Goal: Task Accomplishment & Management: Manage account settings

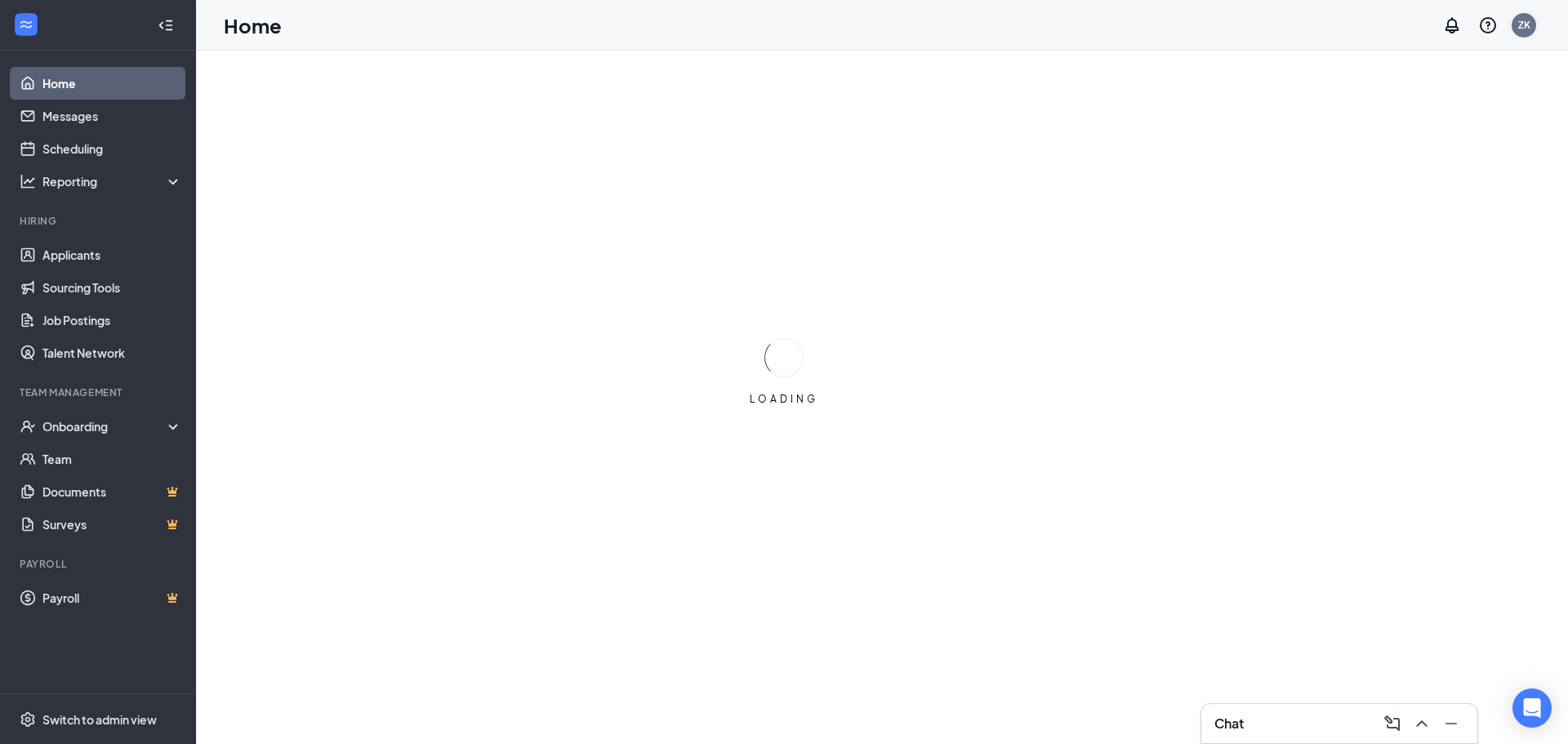
click at [1510, 30] on div "ZK" at bounding box center [1524, 25] width 33 height 33
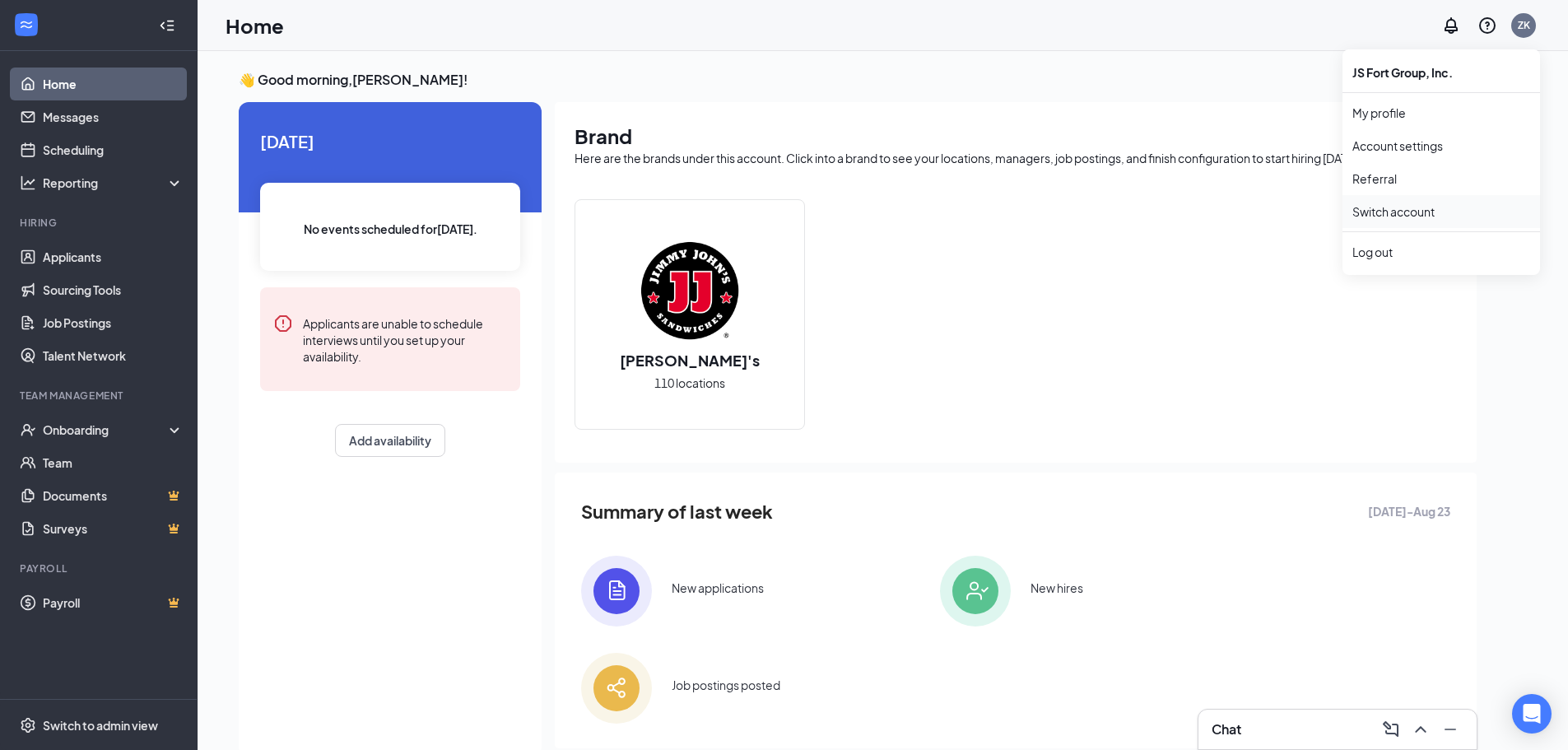
click at [1435, 206] on link "Switch account" at bounding box center [1393, 211] width 82 height 15
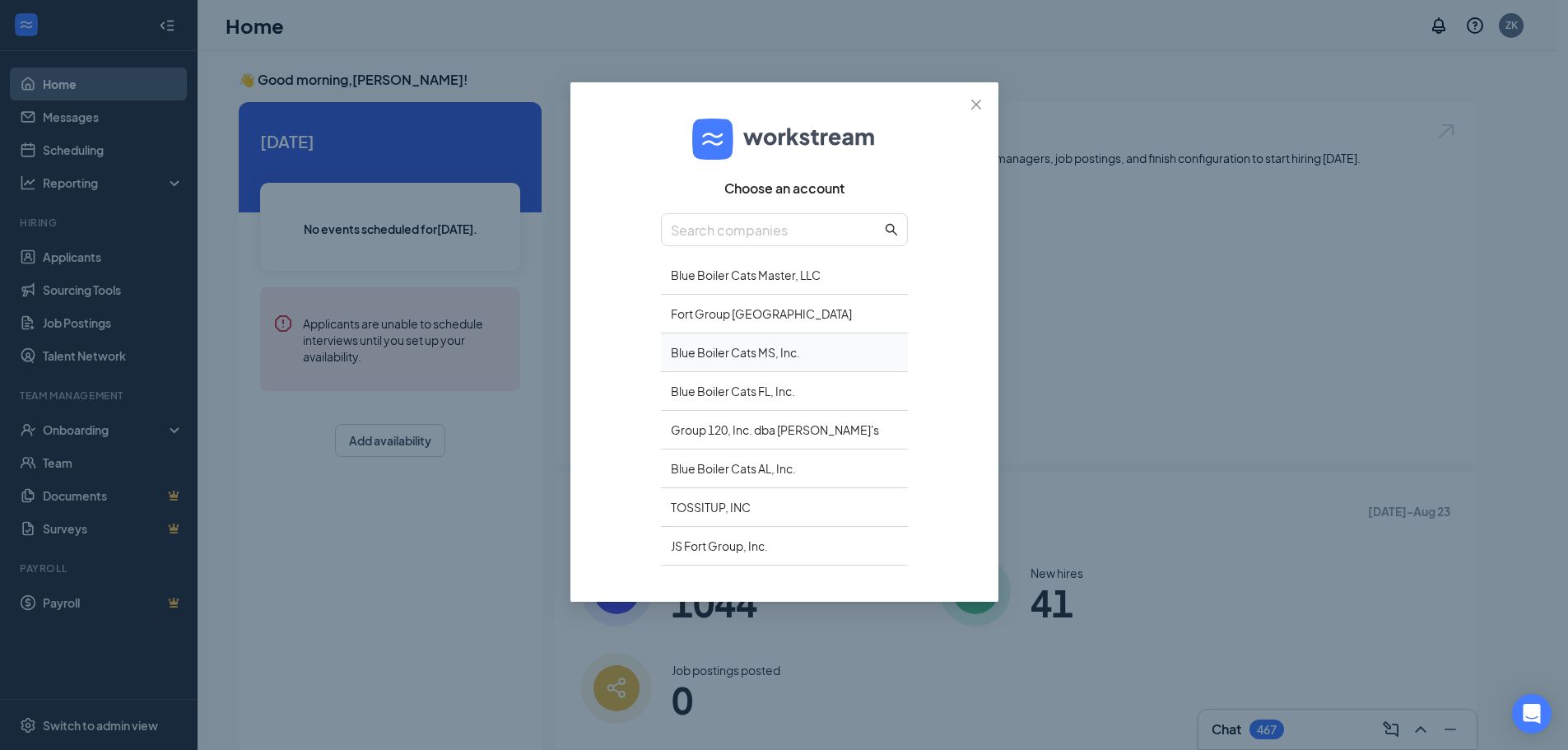
click at [727, 351] on div "Blue Boiler Cats MS, Inc." at bounding box center [784, 353] width 247 height 39
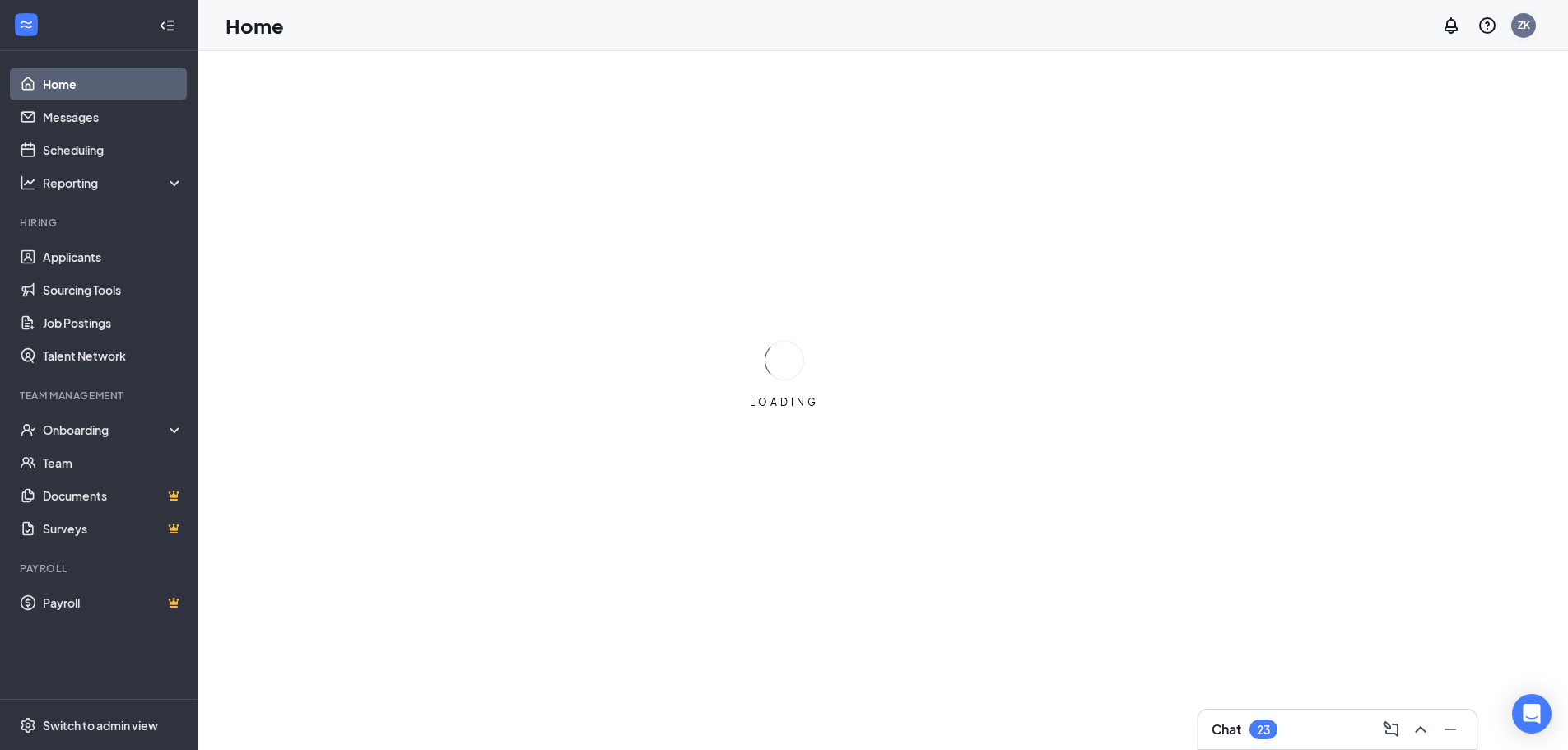
click at [1533, 22] on div "ZK" at bounding box center [1524, 26] width 25 height 25
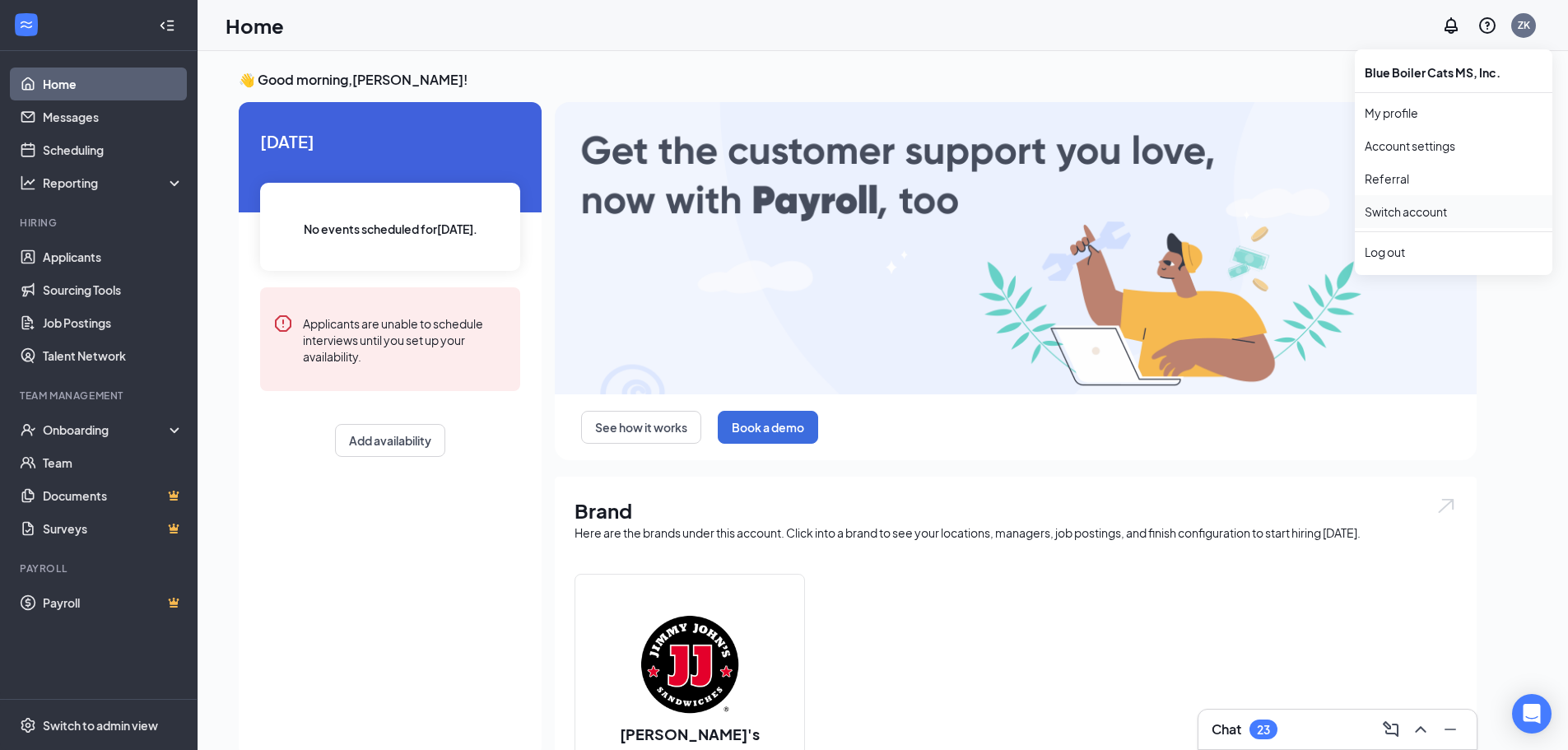
click at [1377, 206] on link "Switch account" at bounding box center [1406, 211] width 82 height 15
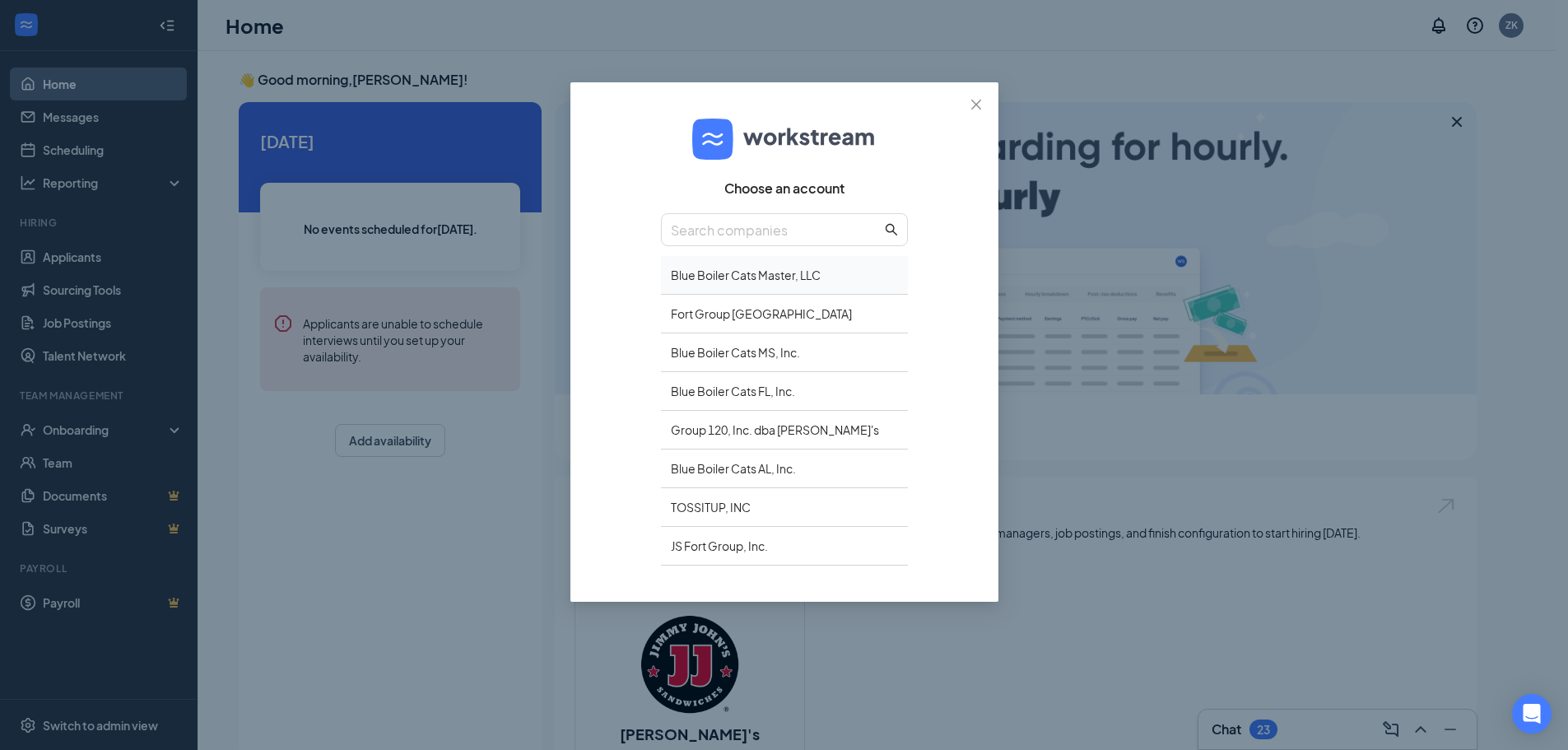
click at [692, 279] on div "Blue Boiler Cats Master, LLC" at bounding box center [784, 275] width 247 height 39
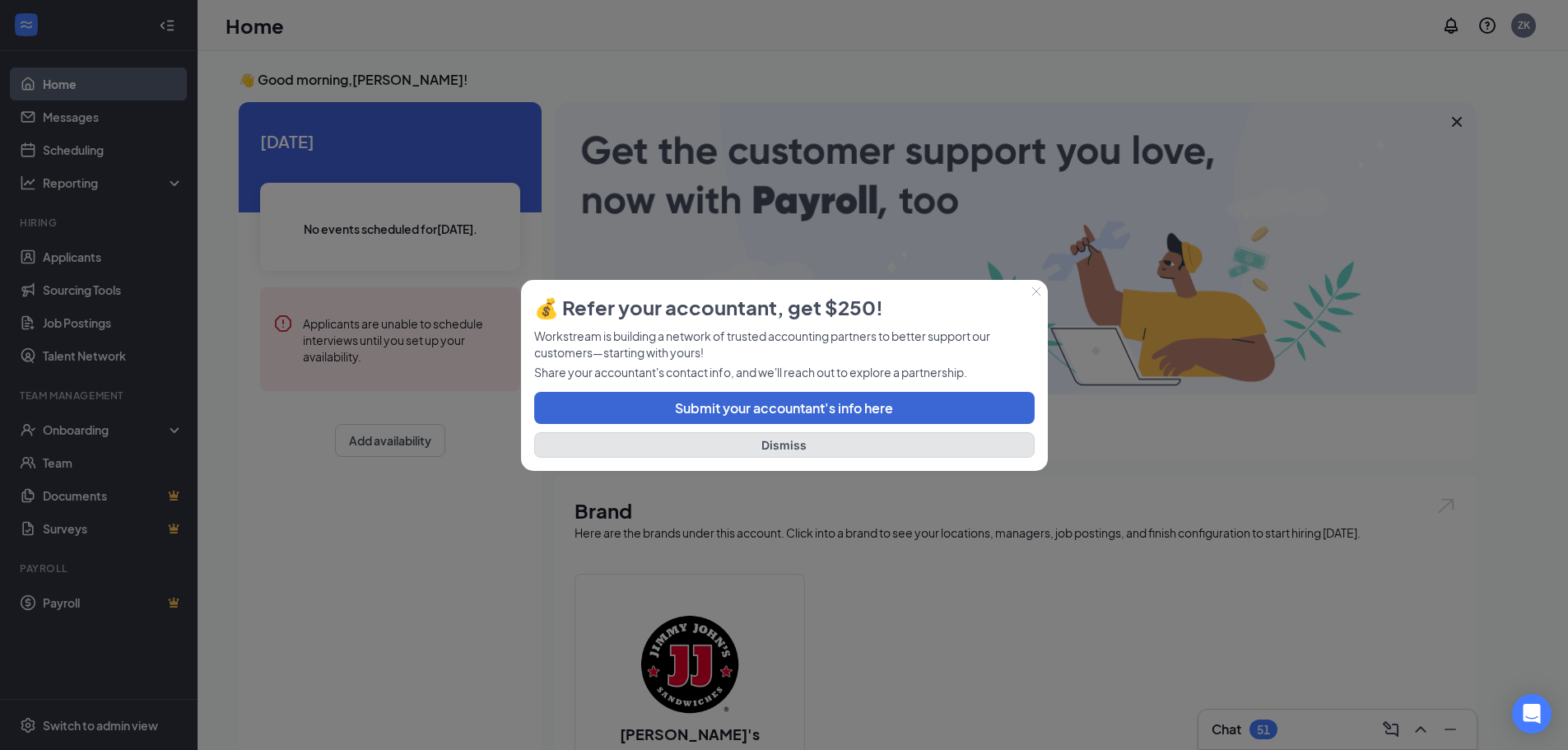
click at [674, 457] on button "Dismiss" at bounding box center [784, 445] width 500 height 26
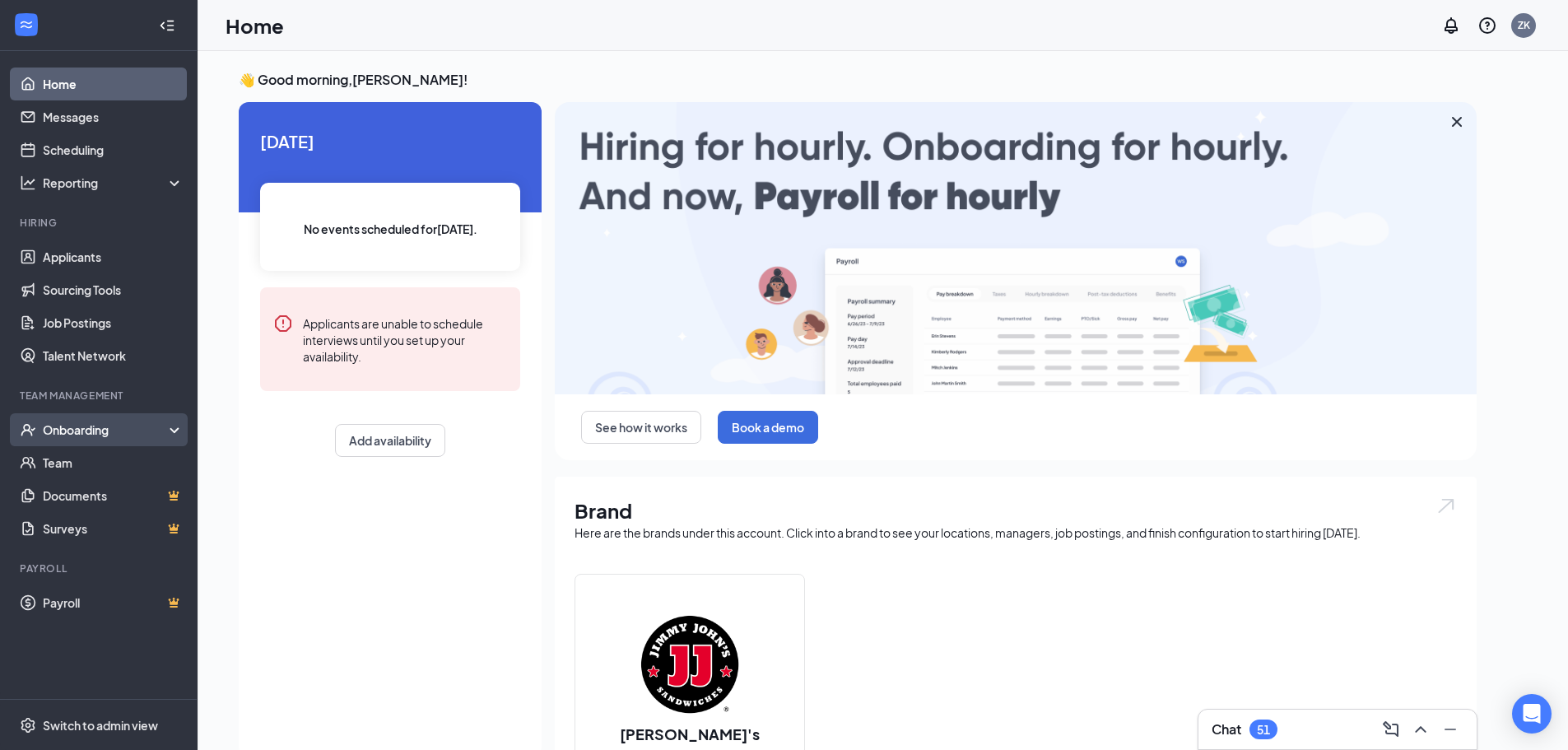
click at [58, 441] on div "Onboarding" at bounding box center [99, 430] width 198 height 33
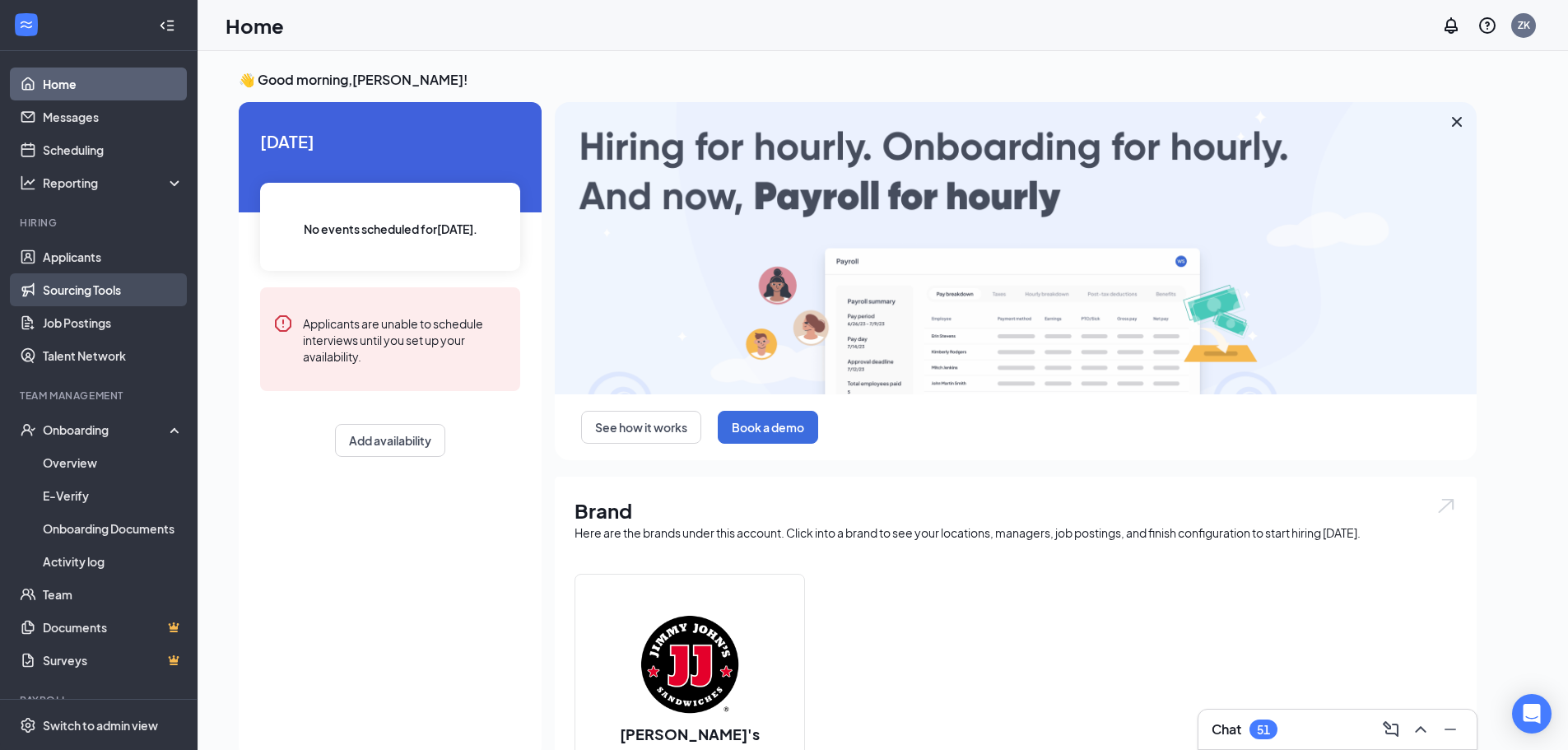
click at [81, 280] on link "Sourcing Tools" at bounding box center [113, 290] width 141 height 33
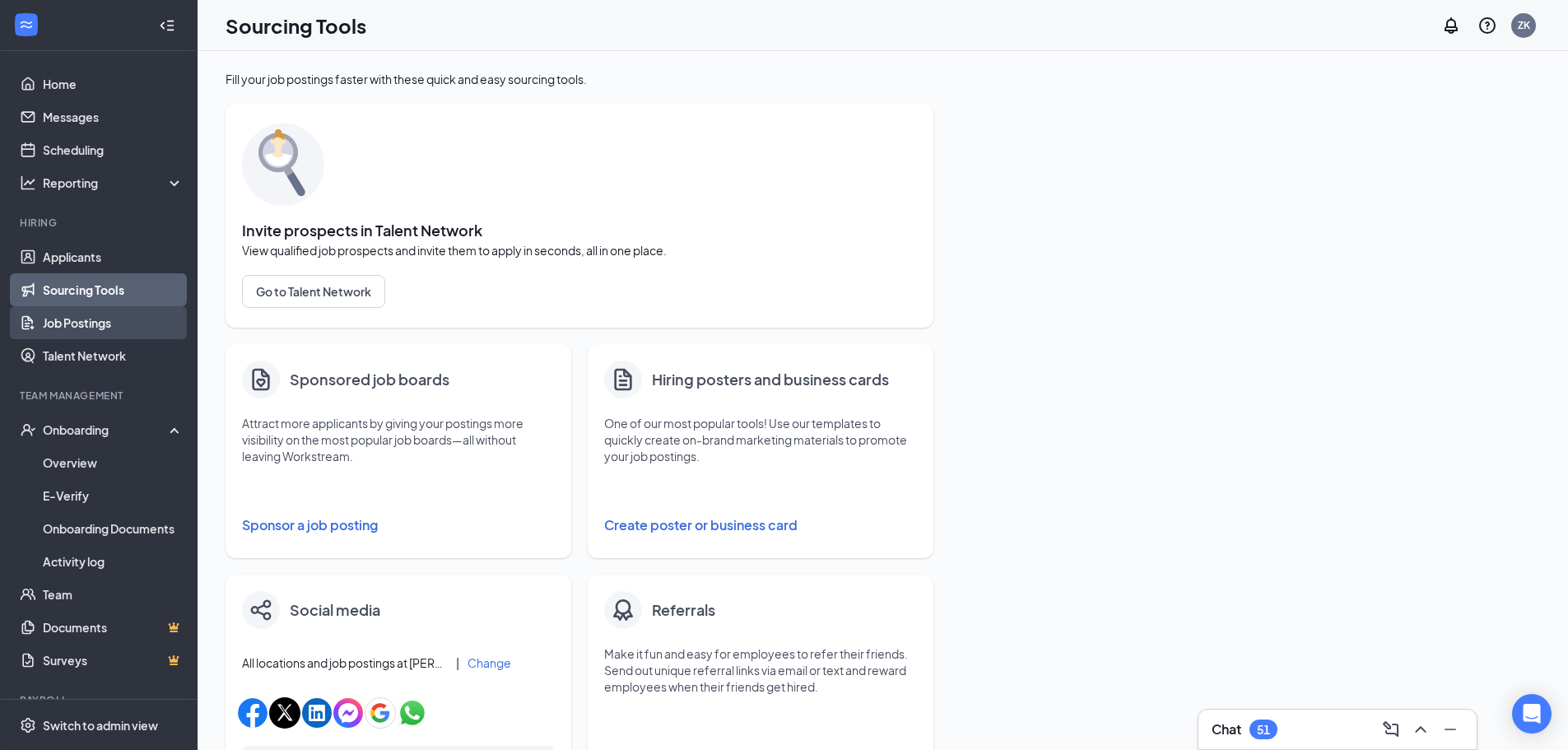
click at [75, 322] on link "Job Postings" at bounding box center [113, 323] width 141 height 33
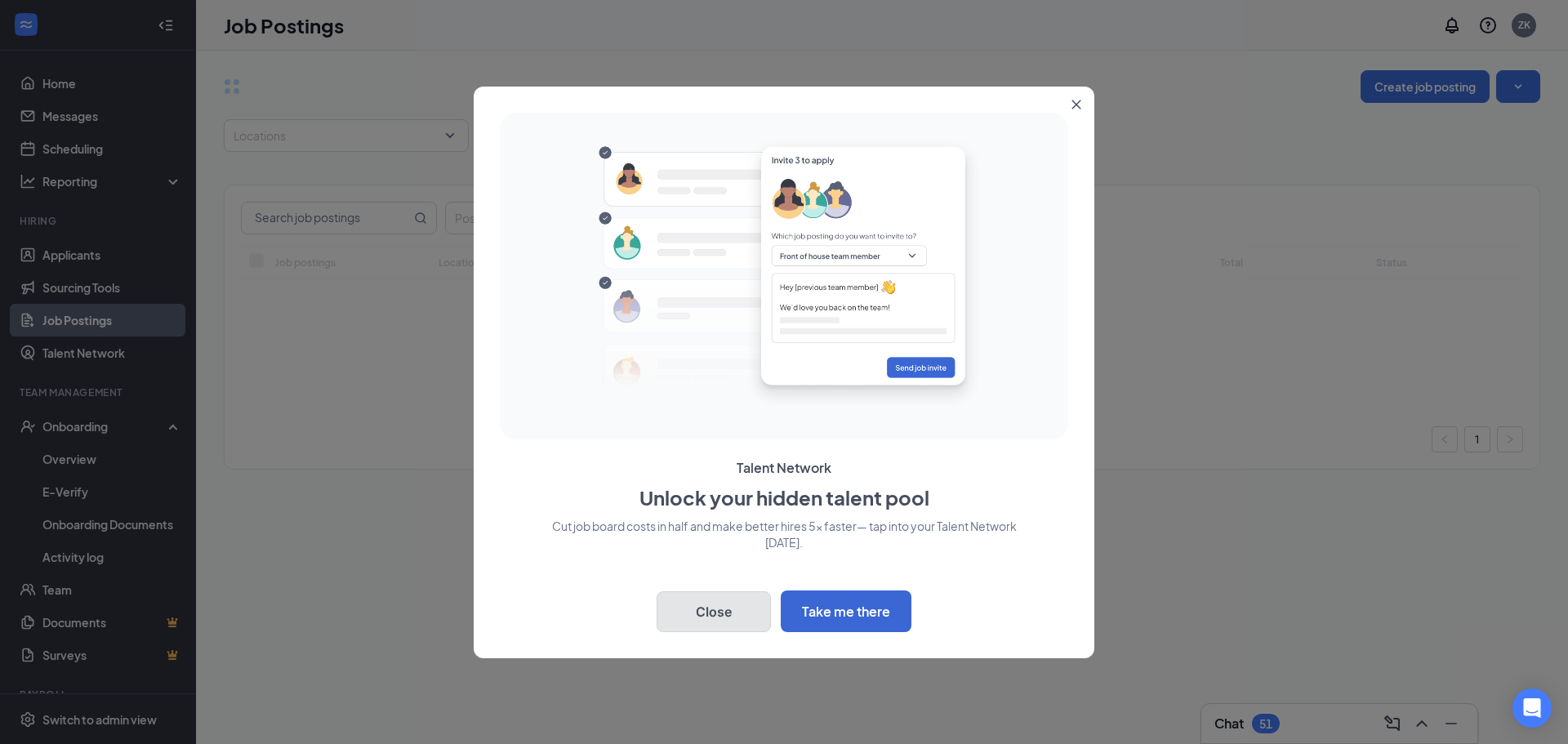
click at [745, 615] on button "Close" at bounding box center [713, 612] width 114 height 41
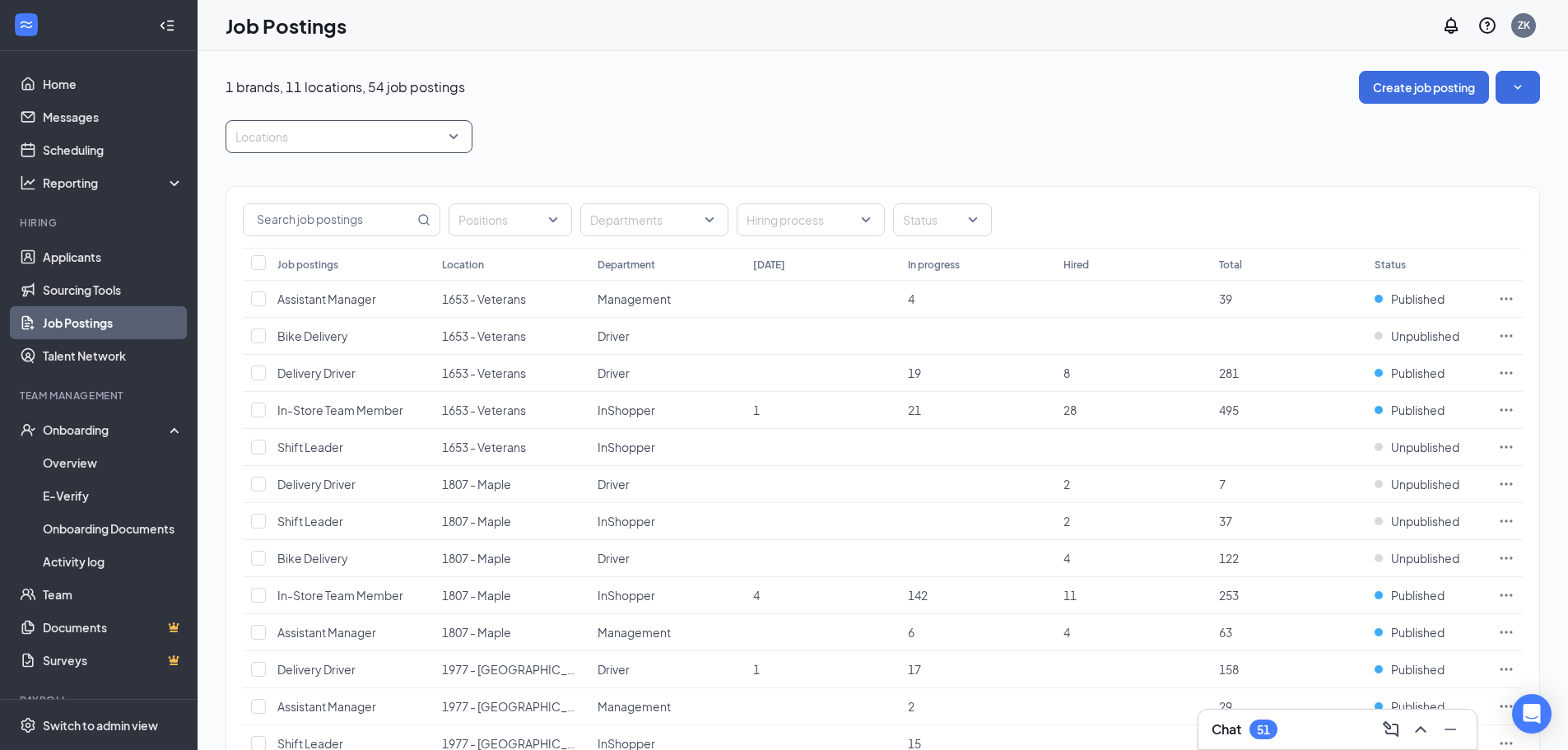
click at [309, 128] on div at bounding box center [340, 137] width 222 height 27
type input "1807"
click at [311, 168] on div "1807 - Maple" at bounding box center [349, 182] width 247 height 38
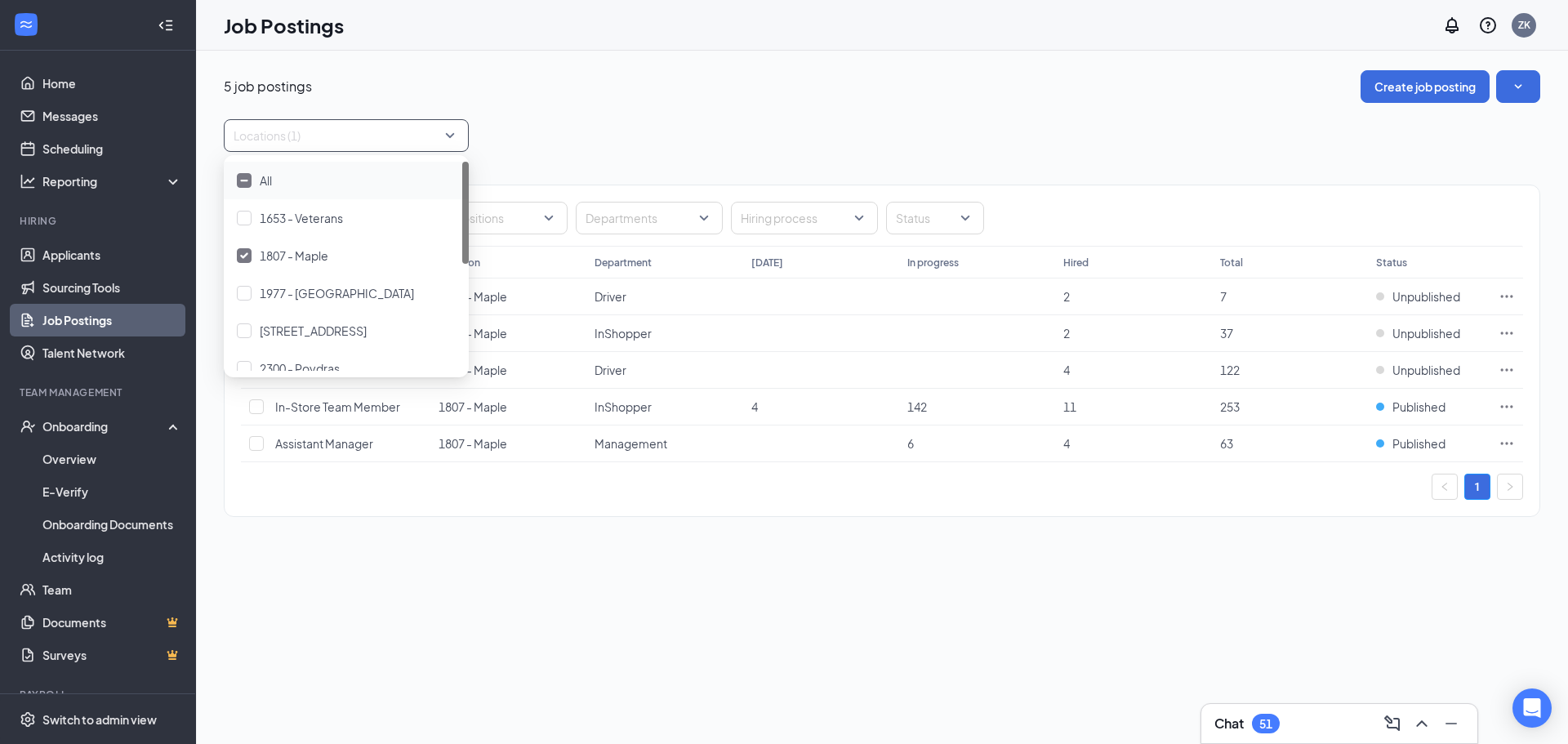
click at [743, 115] on div "5 job postings Create job posting Locations (1) Positions Departments Hiring pr…" at bounding box center [882, 302] width 1317 height 464
click at [1424, 410] on span "Published" at bounding box center [1419, 407] width 53 height 16
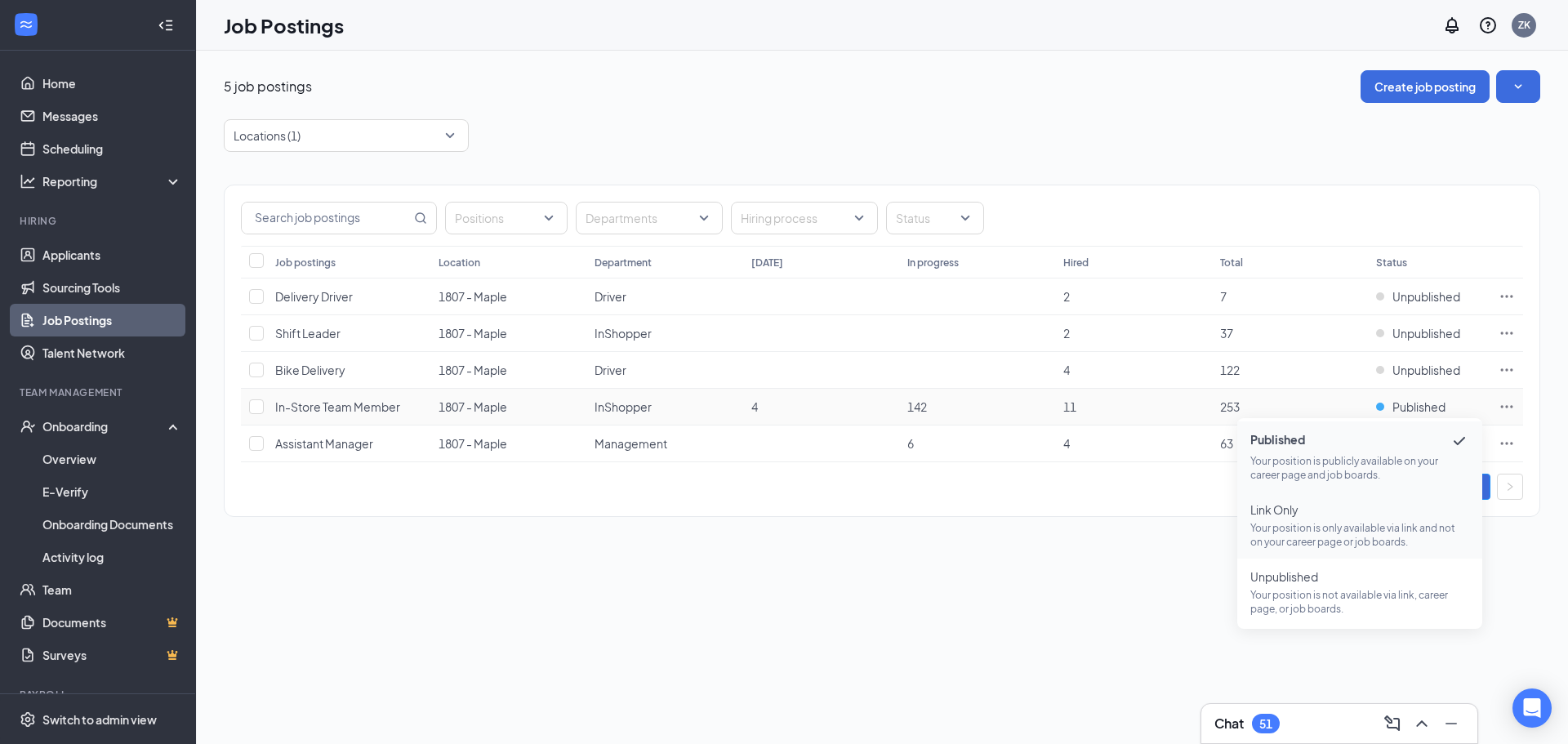
click at [1317, 521] on p "Your position is only available via link and not on your career page or job boa…" at bounding box center [1360, 535] width 219 height 28
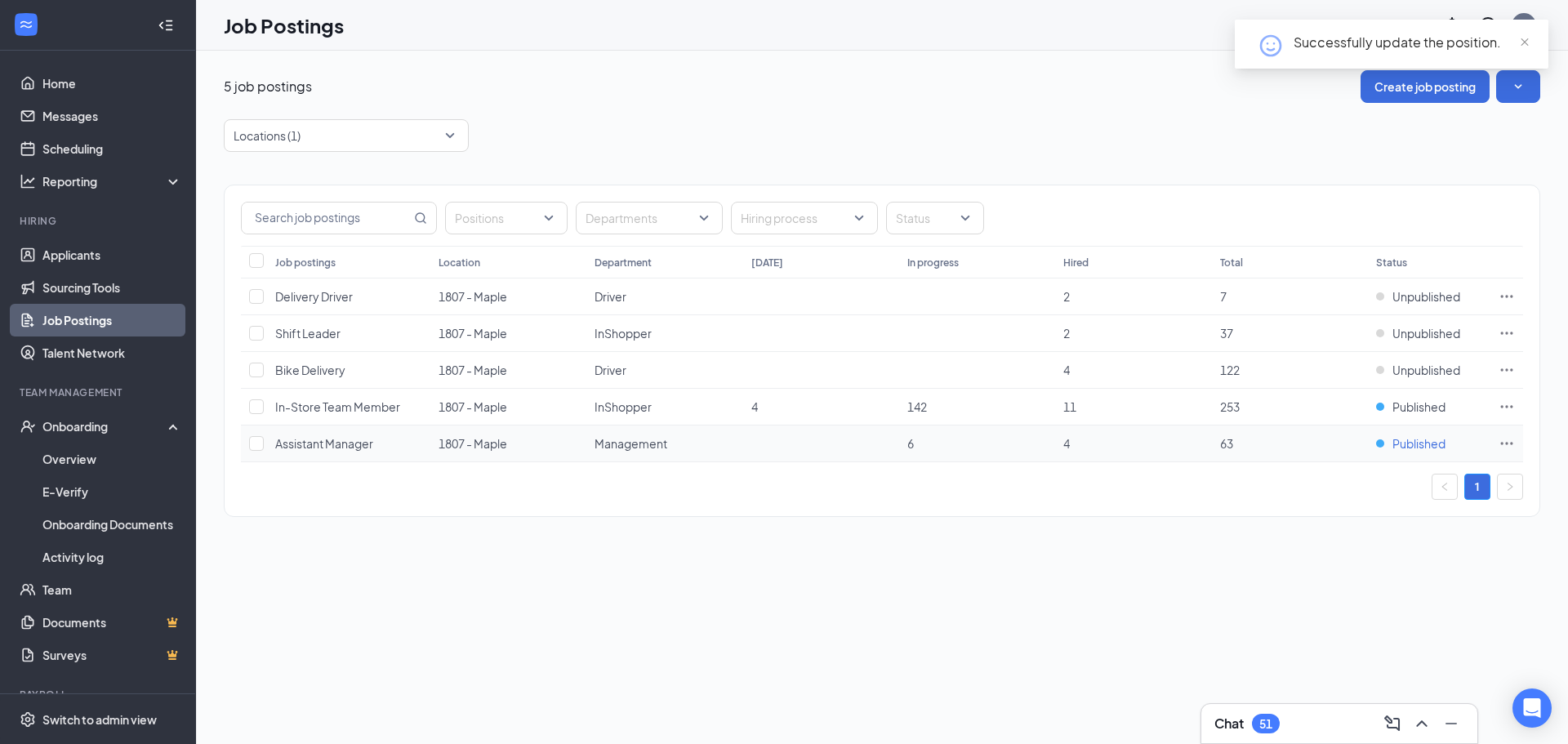
click at [1404, 446] on span "Published" at bounding box center [1419, 444] width 53 height 16
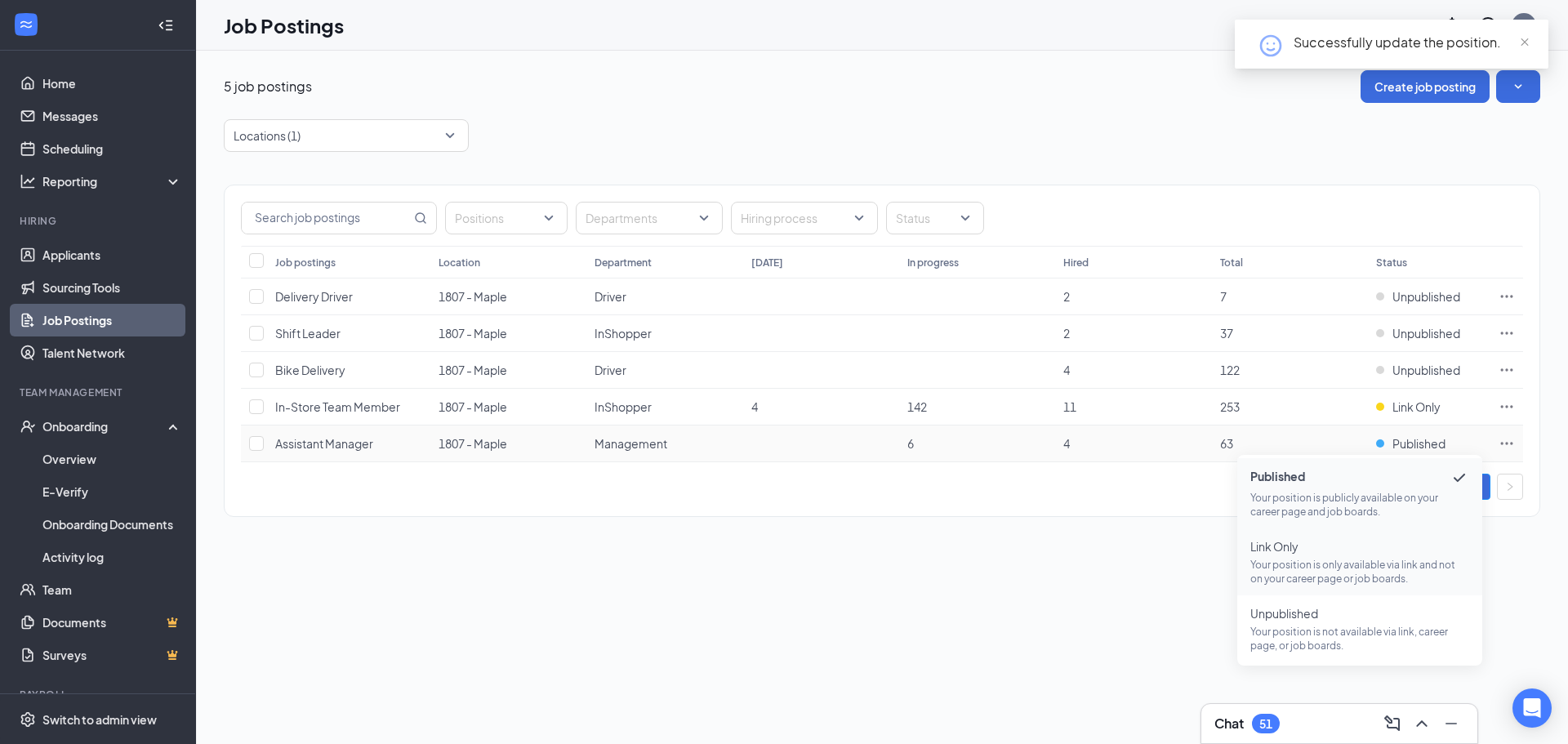
click at [1357, 549] on span "Link Only" at bounding box center [1360, 547] width 219 height 16
